Goal: Task Accomplishment & Management: Complete application form

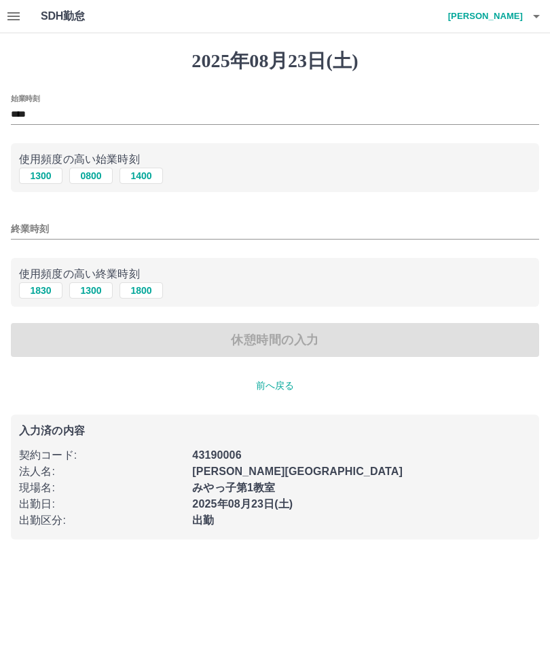
click at [39, 287] on button "1830" at bounding box center [40, 290] width 43 height 16
type input "****"
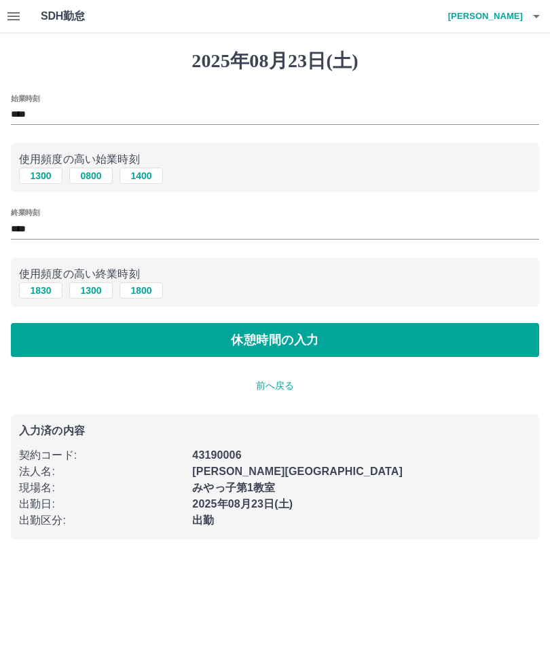
click at [348, 335] on button "休憩時間の入力" at bounding box center [275, 340] width 528 height 34
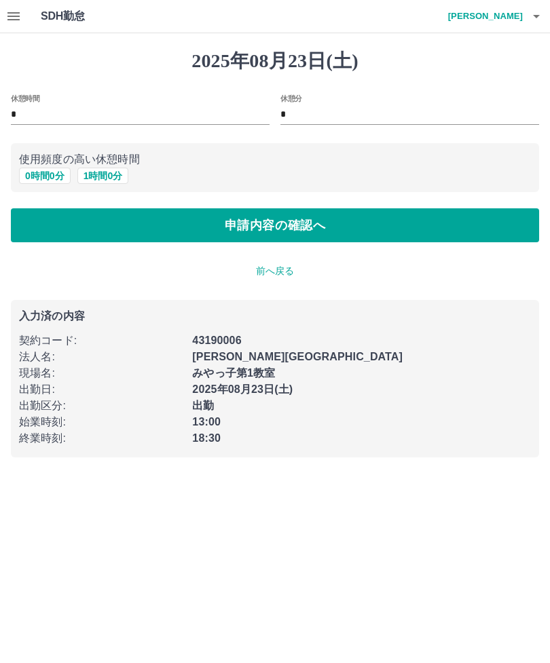
click at [318, 228] on button "申請内容の確認へ" at bounding box center [275, 225] width 528 height 34
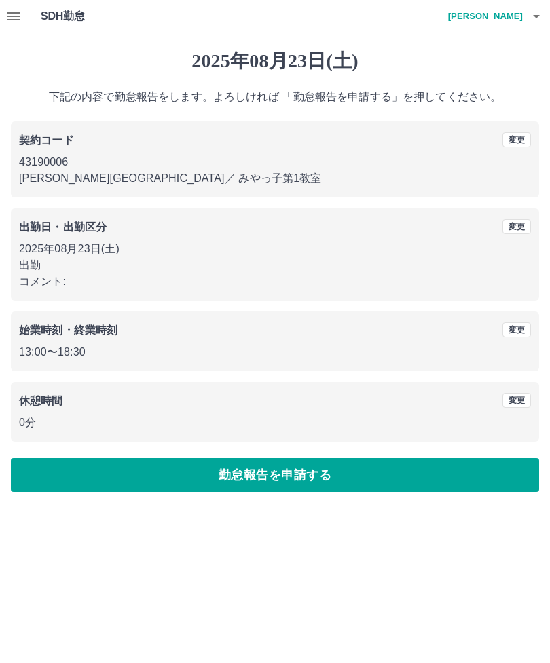
click at [409, 470] on button "勤怠報告を申請する" at bounding box center [275, 475] width 528 height 34
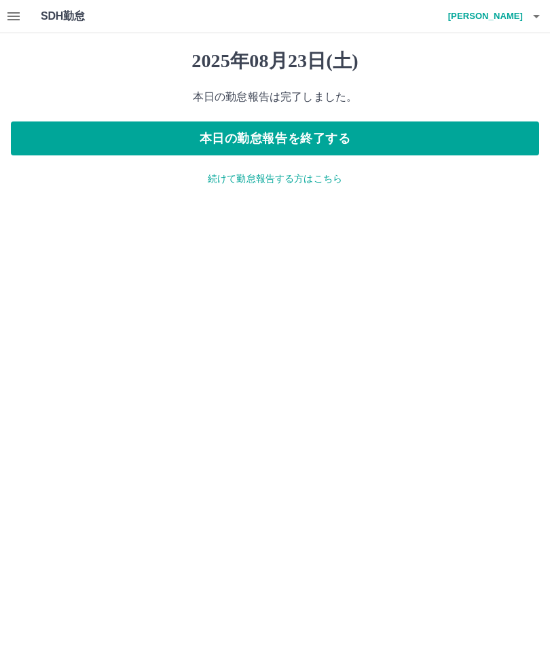
click at [438, 138] on button "本日の勤怠報告を終了する" at bounding box center [275, 138] width 528 height 34
